Goal: Task Accomplishment & Management: Manage account settings

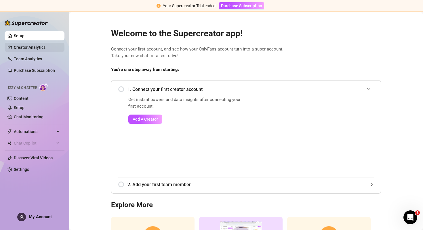
click at [28, 47] on link "Creator Analytics" at bounding box center [37, 47] width 46 height 9
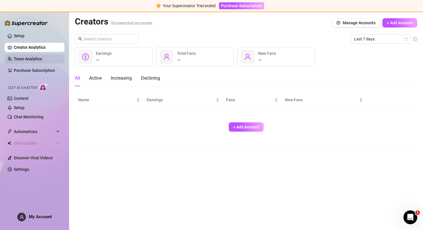
click at [42, 60] on link "Team Analytics" at bounding box center [28, 58] width 28 height 5
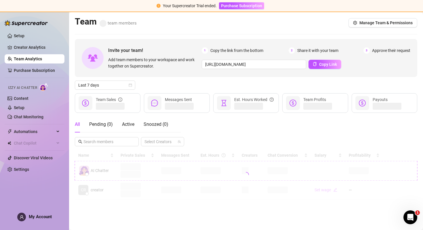
click at [109, 192] on div at bounding box center [246, 175] width 343 height 50
click at [38, 48] on link "Creator Analytics" at bounding box center [37, 47] width 46 height 9
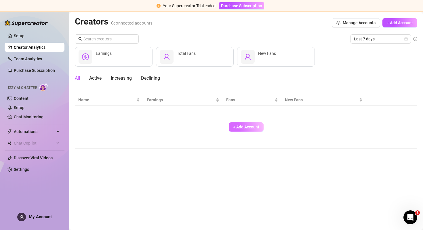
click at [252, 123] on button "+ Add Account" at bounding box center [246, 126] width 35 height 9
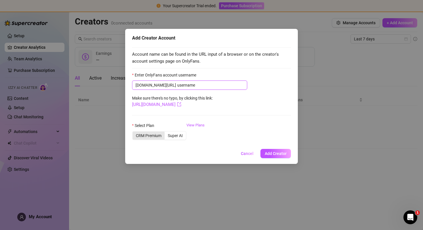
type input "username"
click at [148, 138] on div "CRM Premium" at bounding box center [149, 135] width 32 height 8
click at [134, 132] on input "CRM Premium" at bounding box center [134, 132] width 0 height 0
click at [264, 153] on button "Add Creator" at bounding box center [276, 153] width 31 height 9
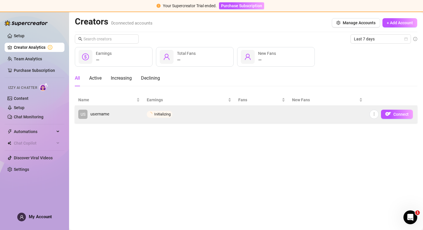
click at [139, 116] on link "US username" at bounding box center [109, 113] width 62 height 9
click at [234, 113] on td "Unable to add a non-creator account" at bounding box center [210, 113] width 135 height 17
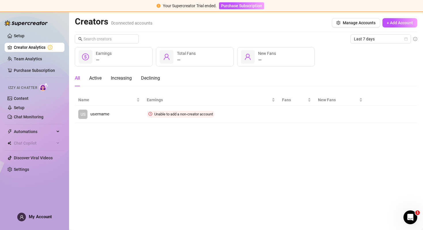
click at [194, 78] on div "All Active Increasing Declining" at bounding box center [246, 78] width 343 height 16
click at [40, 54] on ul "Setup Creator Analytics Team Analytics Purchase Subscription Izzy AI Chatter Co…" at bounding box center [35, 102] width 60 height 147
click at [40, 48] on link "Creator Analytics" at bounding box center [37, 47] width 46 height 9
click at [38, 53] on ul "Setup Creator Analytics Team Analytics Purchase Subscription Izzy AI Chatter Co…" at bounding box center [35, 102] width 60 height 147
click at [37, 58] on link "Team Analytics" at bounding box center [28, 58] width 28 height 5
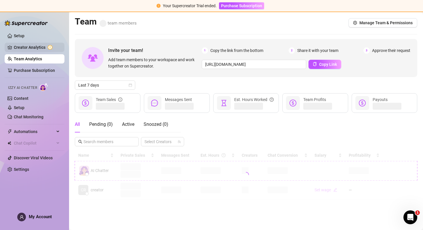
click at [35, 48] on link "Creator Analytics" at bounding box center [37, 47] width 46 height 9
